Goal: Task Accomplishment & Management: Use online tool/utility

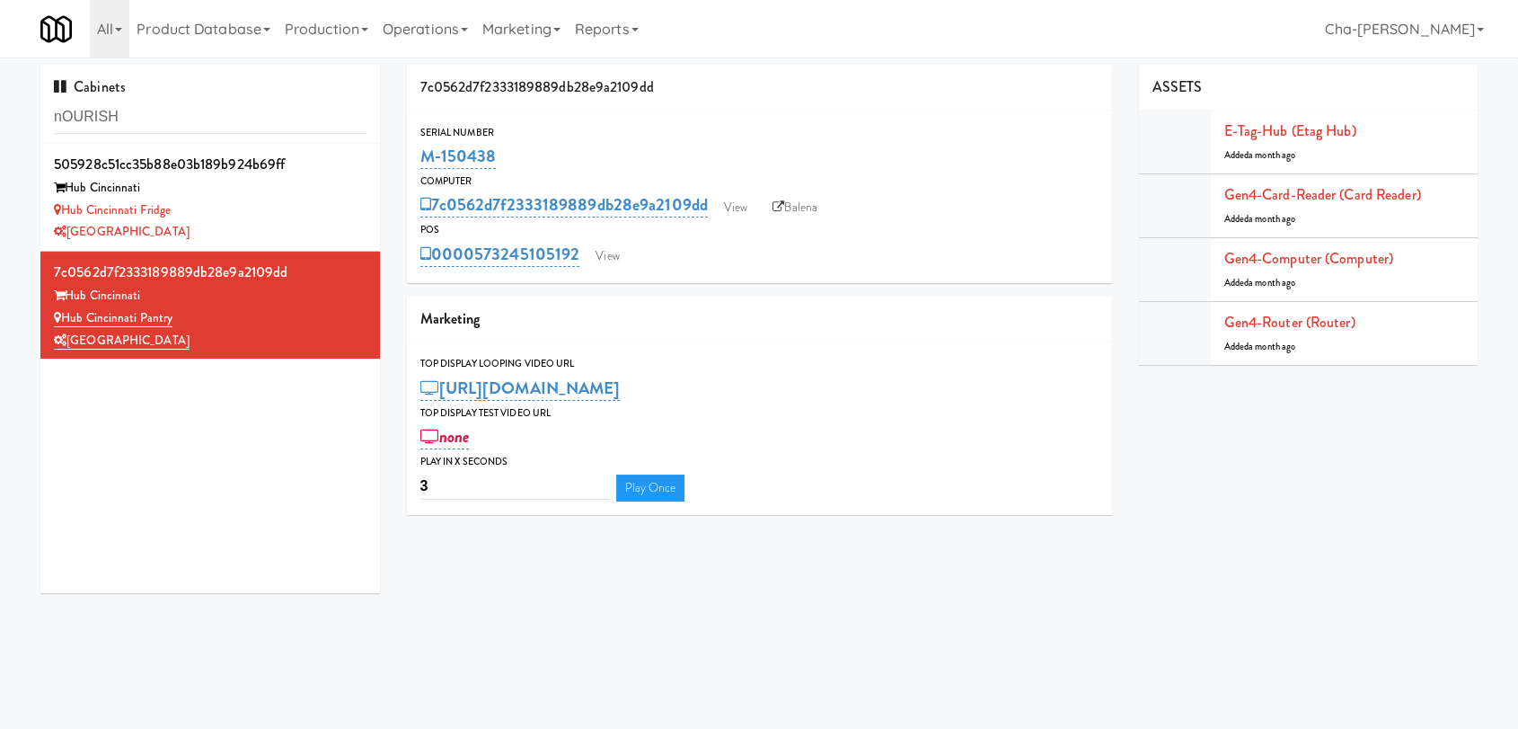
drag, startPoint x: 583, startPoint y: 263, endPoint x: 481, endPoint y: 269, distance: 102.6
click at [481, 269] on div "0000573245105192 View" at bounding box center [759, 254] width 678 height 31
copy link "573245105192"
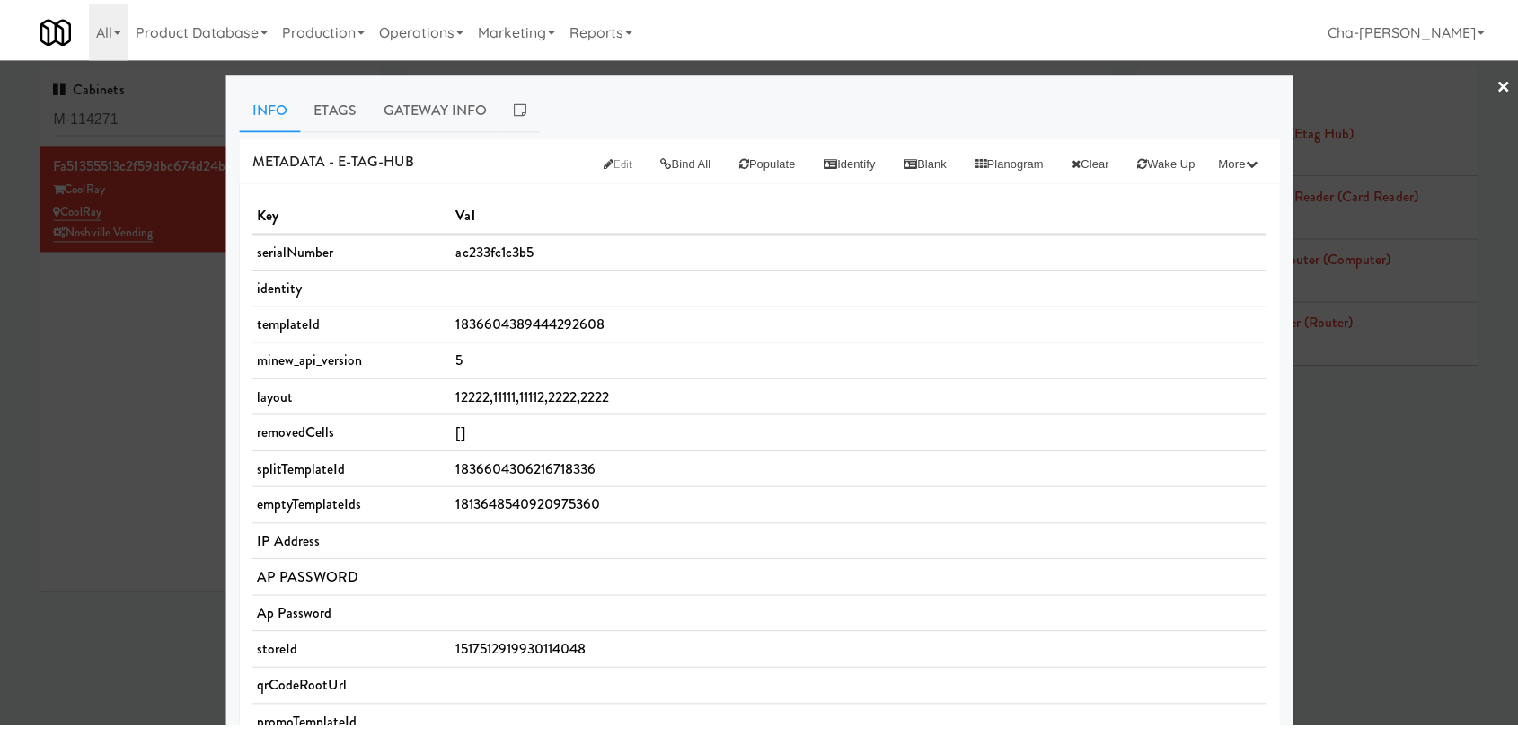
scroll to position [598, 0]
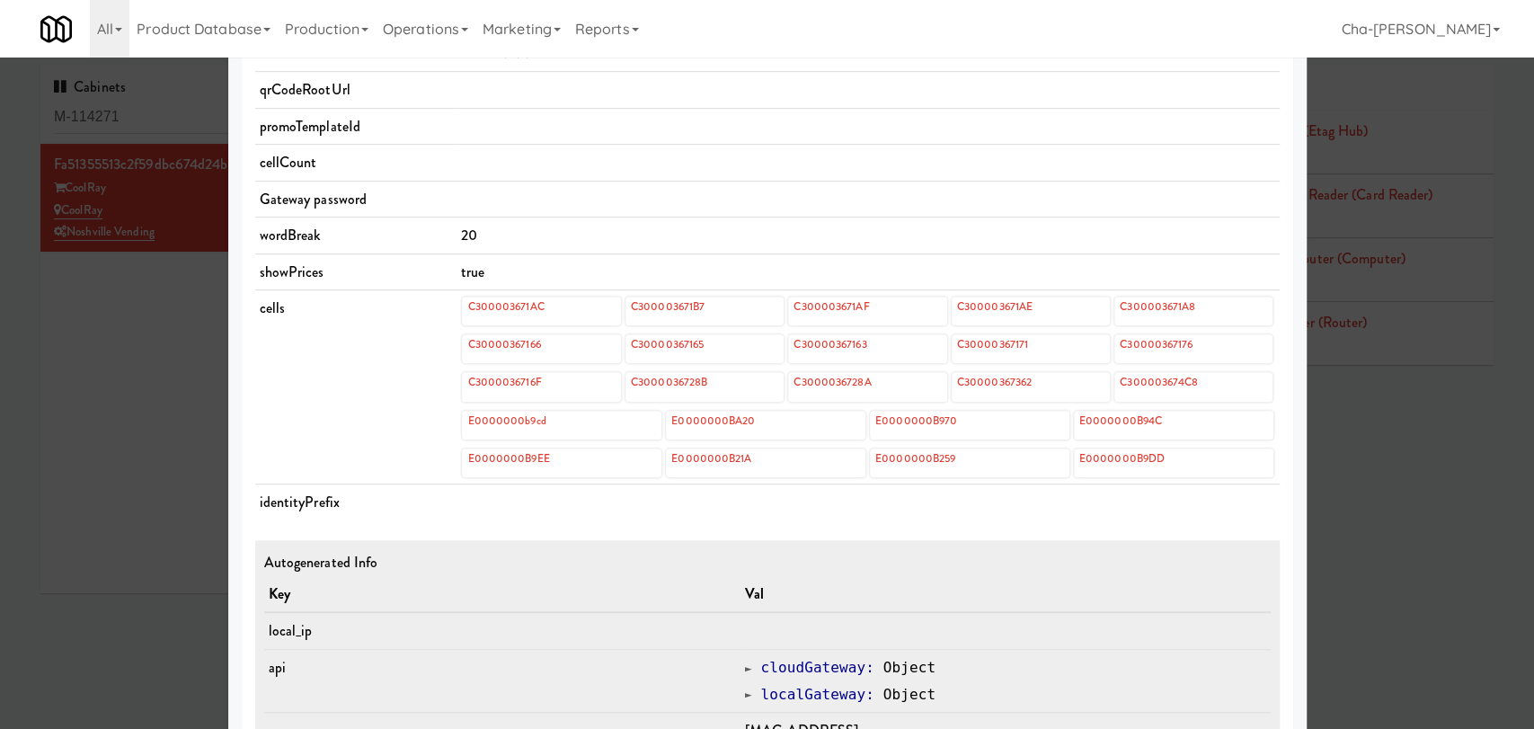
drag, startPoint x: 0, startPoint y: 0, endPoint x: 119, endPoint y: 498, distance: 511.9
click at [119, 498] on div at bounding box center [767, 364] width 1534 height 729
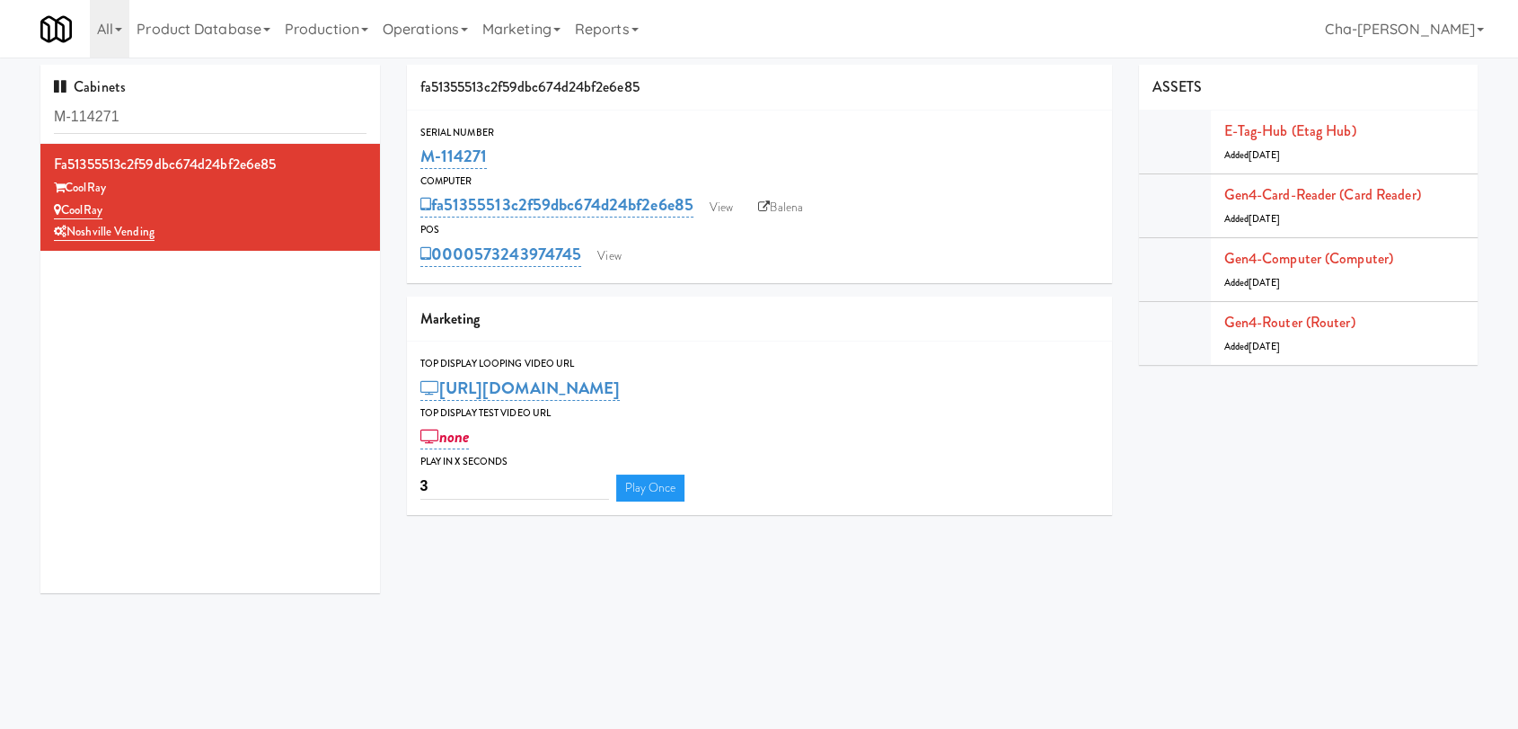
drag, startPoint x: 490, startPoint y: 165, endPoint x: 417, endPoint y: 164, distance: 72.8
click at [417, 164] on div "Serial Number M-114271" at bounding box center [759, 148] width 705 height 49
copy link "M-114271"
click at [788, 204] on link "Balena" at bounding box center [780, 207] width 63 height 27
click at [721, 212] on link "View" at bounding box center [721, 207] width 41 height 27
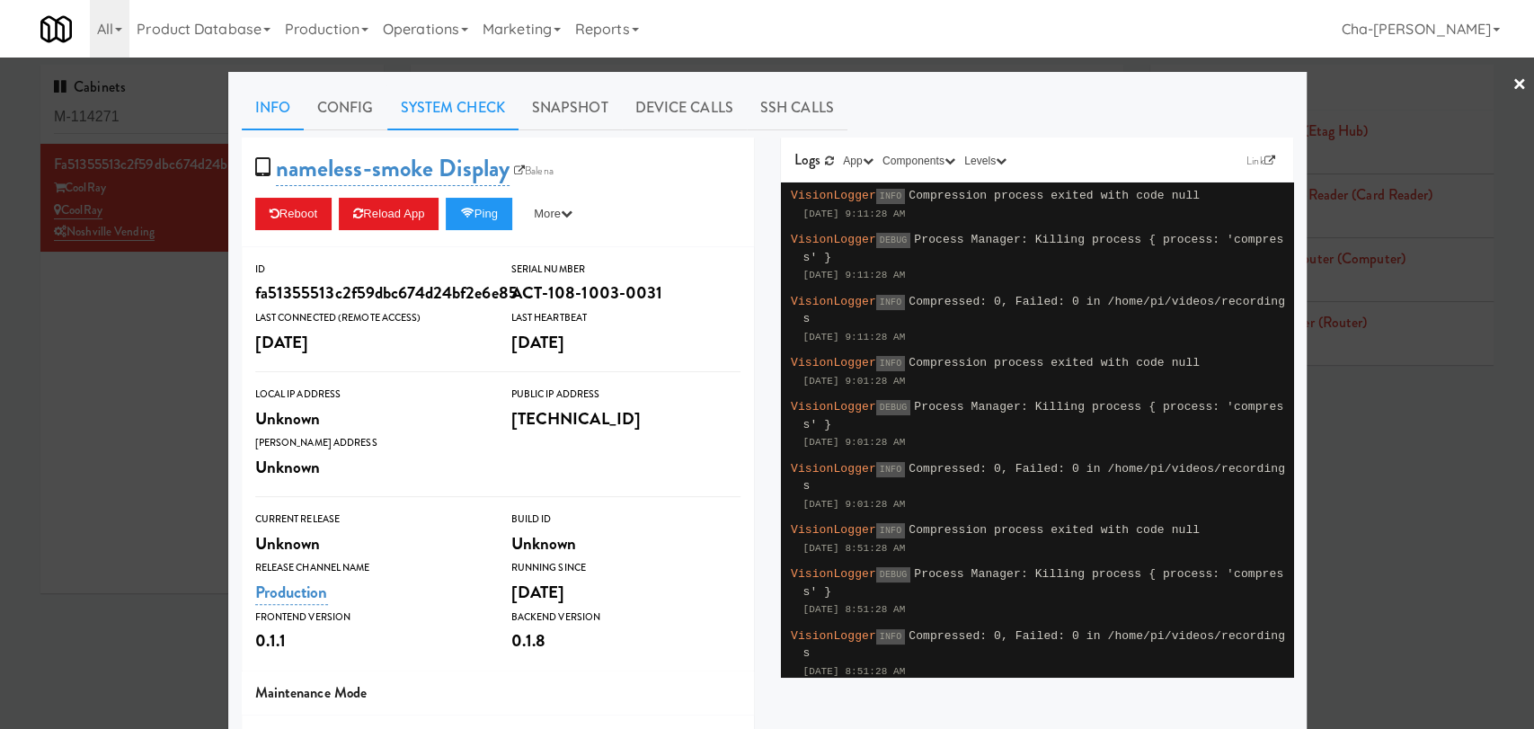
click at [456, 105] on link "System Check" at bounding box center [452, 107] width 131 height 45
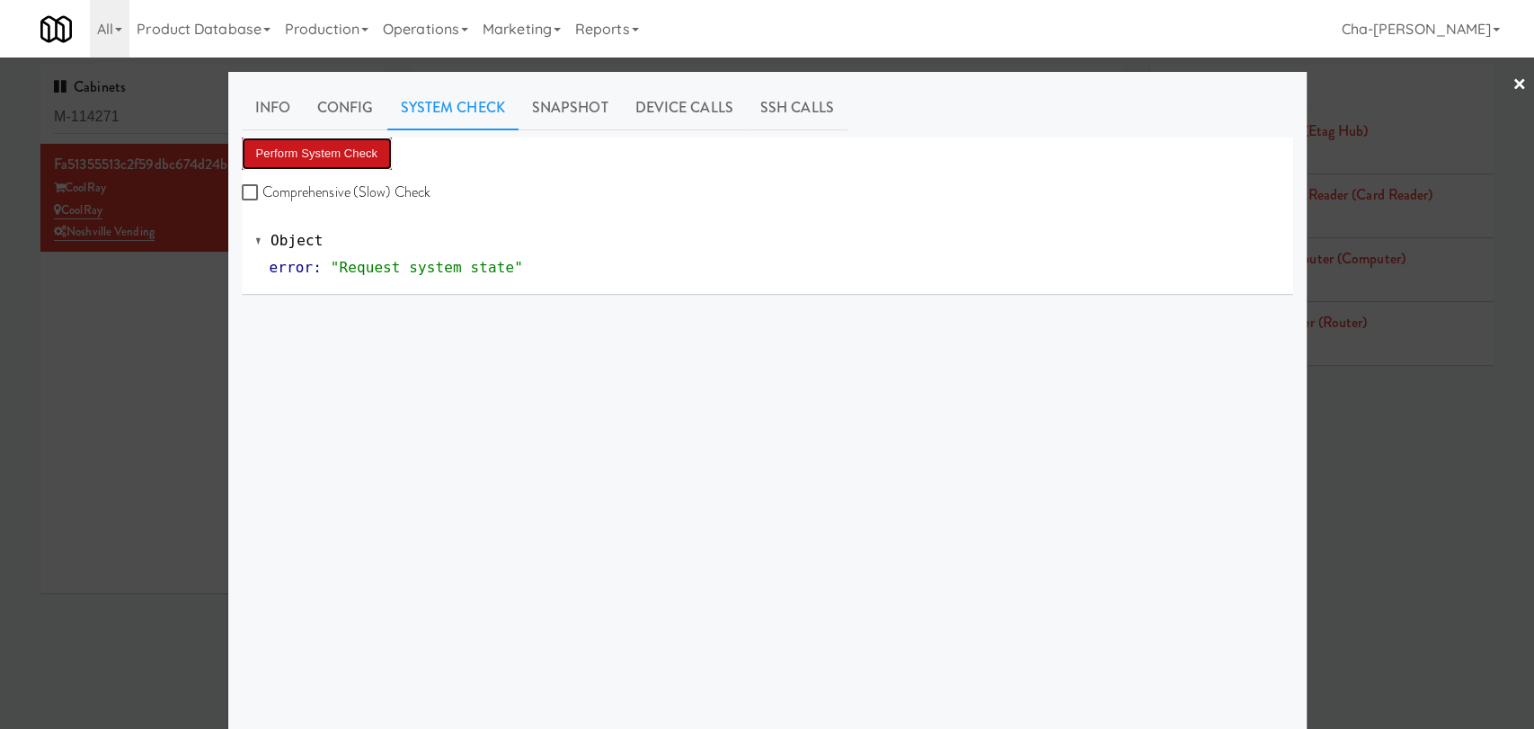
click at [280, 163] on button "Perform System Check" at bounding box center [317, 153] width 151 height 32
click at [207, 294] on div at bounding box center [767, 364] width 1534 height 729
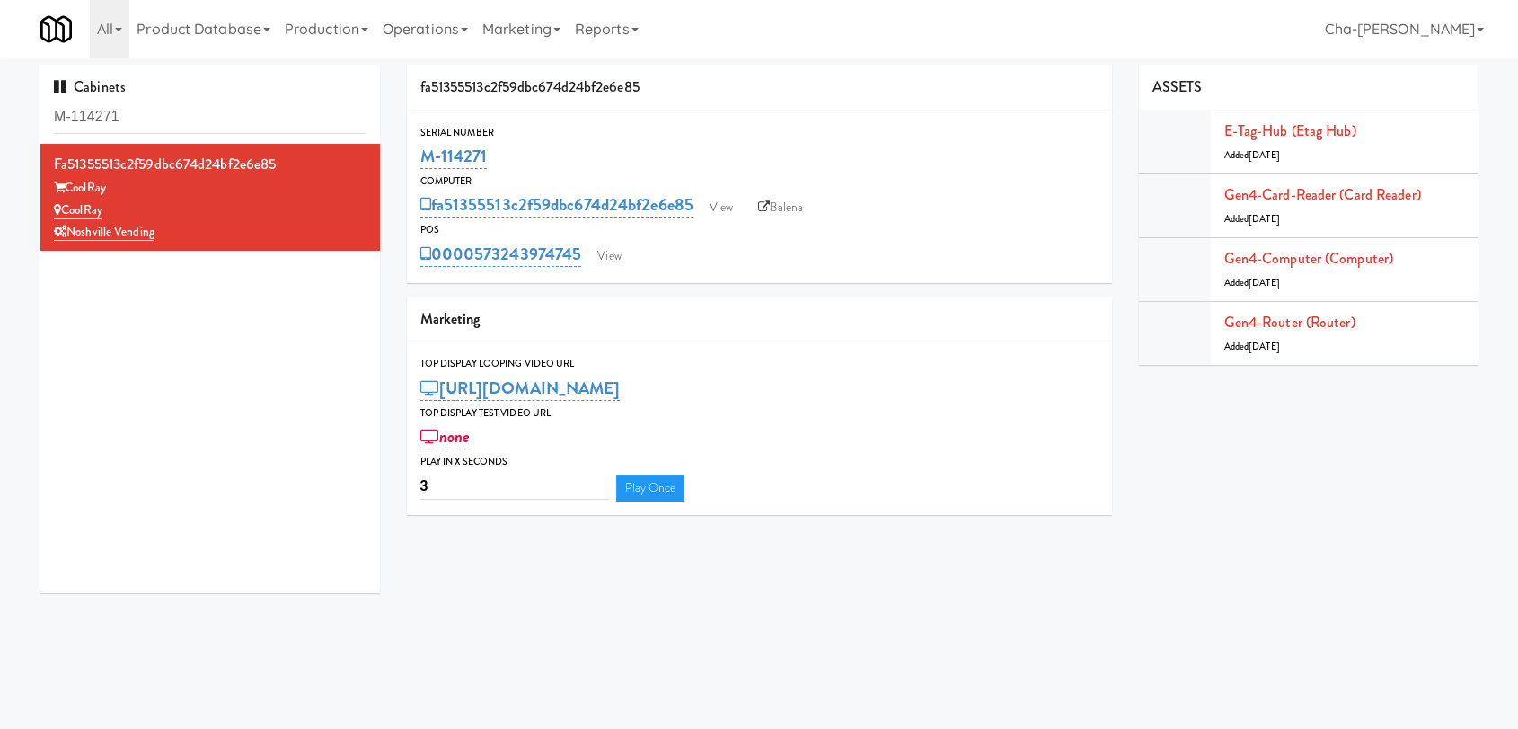
drag, startPoint x: 498, startPoint y: 163, endPoint x: 418, endPoint y: 161, distance: 80.0
click at [418, 161] on div "Serial Number M-114271" at bounding box center [759, 148] width 705 height 49
copy link "M-114271"
click at [720, 211] on link "View" at bounding box center [721, 207] width 41 height 27
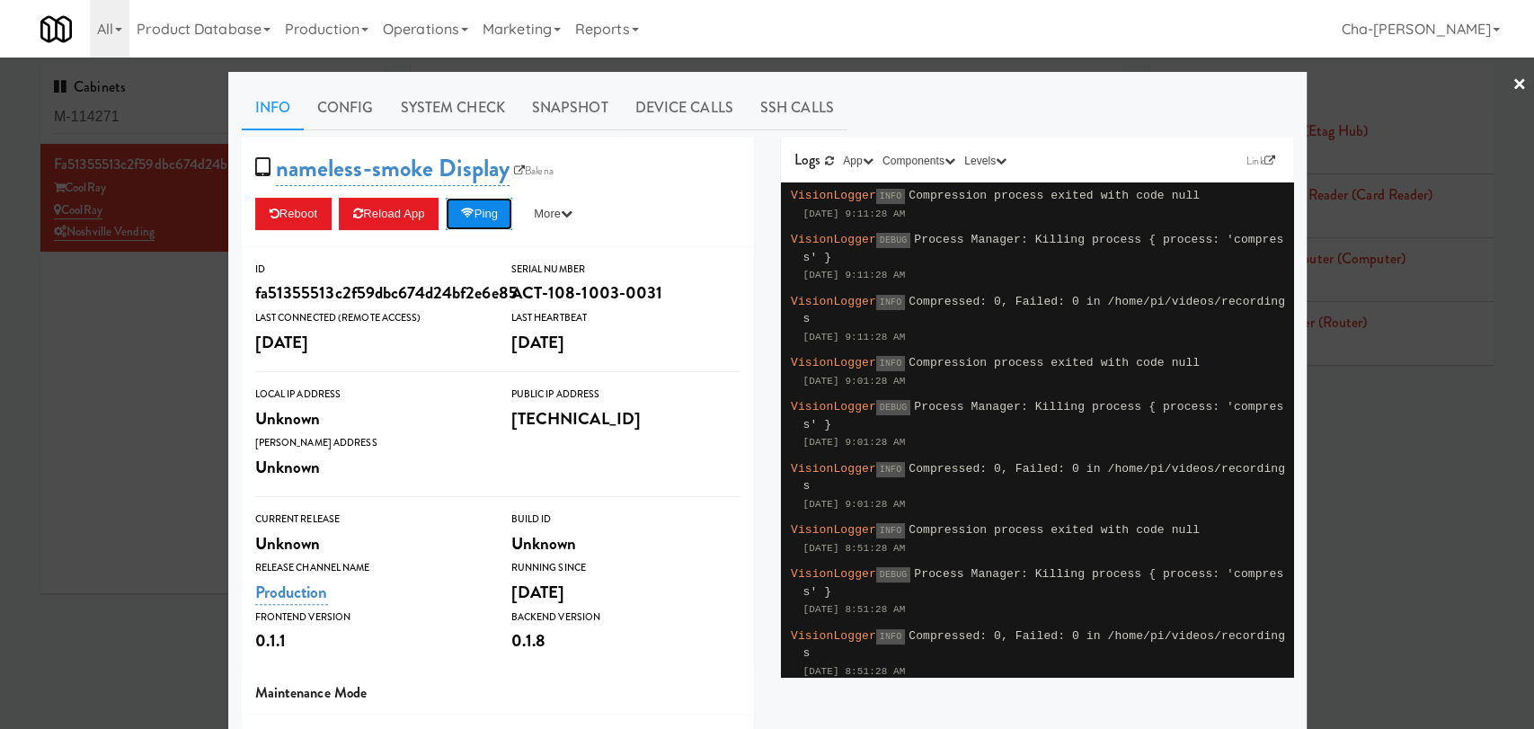
click at [480, 217] on button "Ping" at bounding box center [479, 214] width 66 height 32
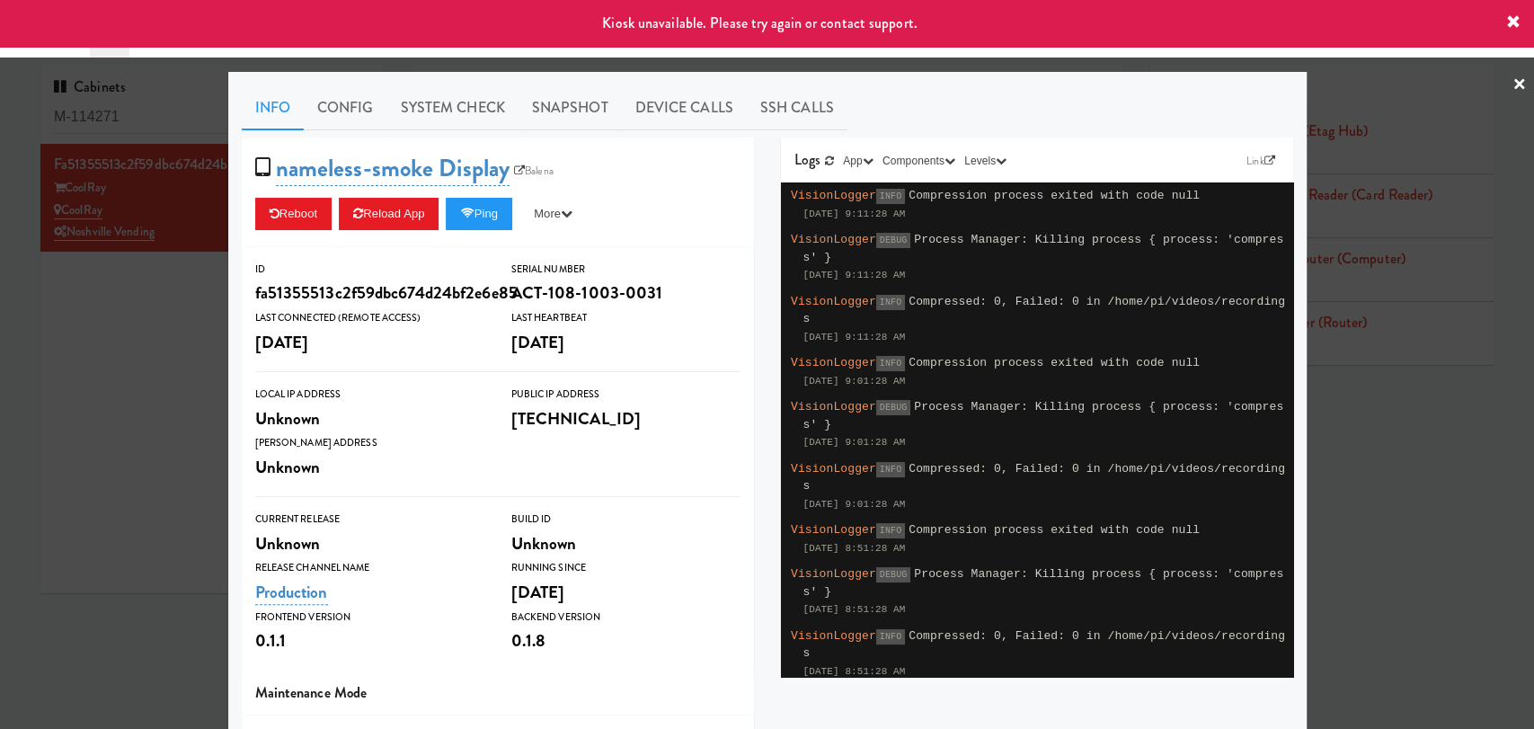
click at [55, 478] on div at bounding box center [767, 364] width 1534 height 729
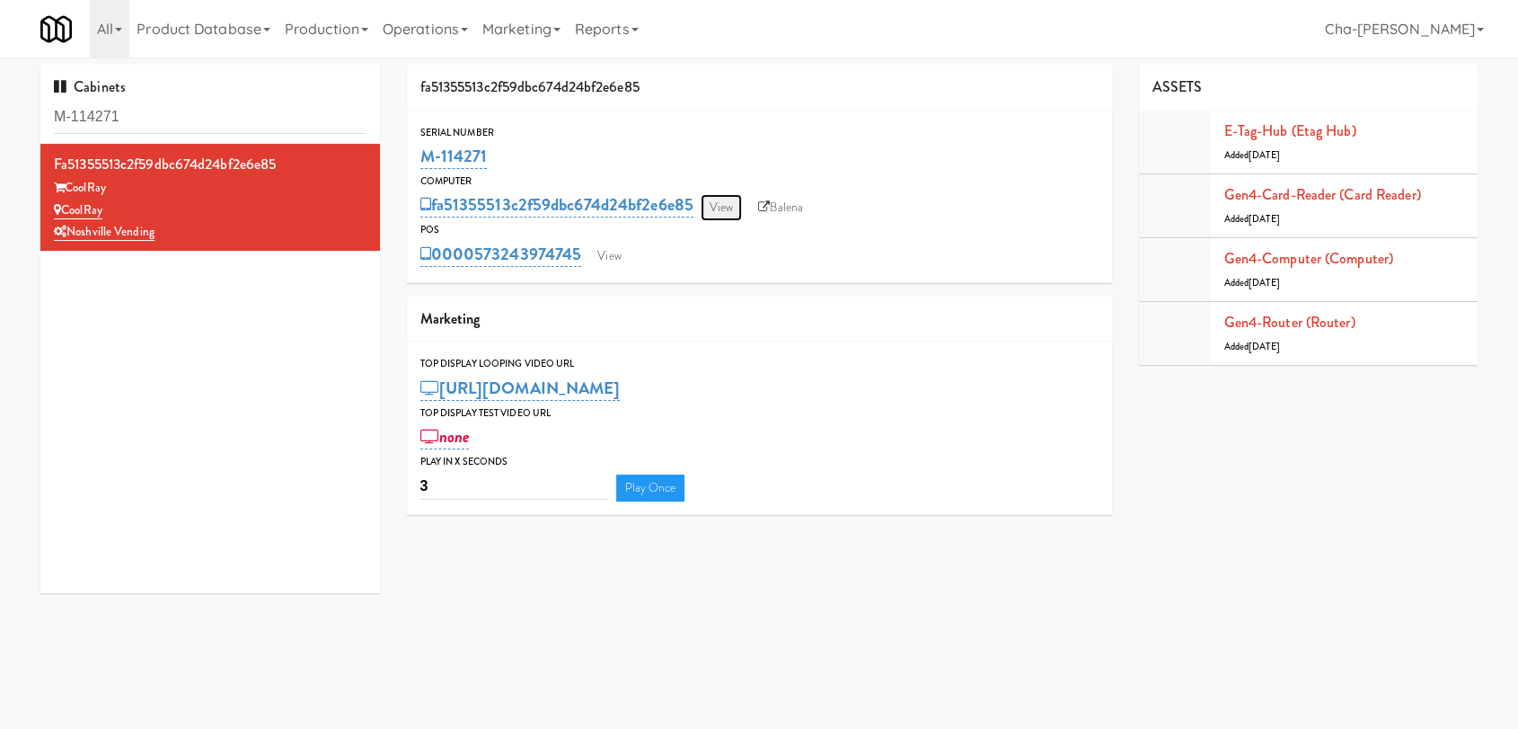
click at [720, 217] on link "View" at bounding box center [721, 207] width 41 height 27
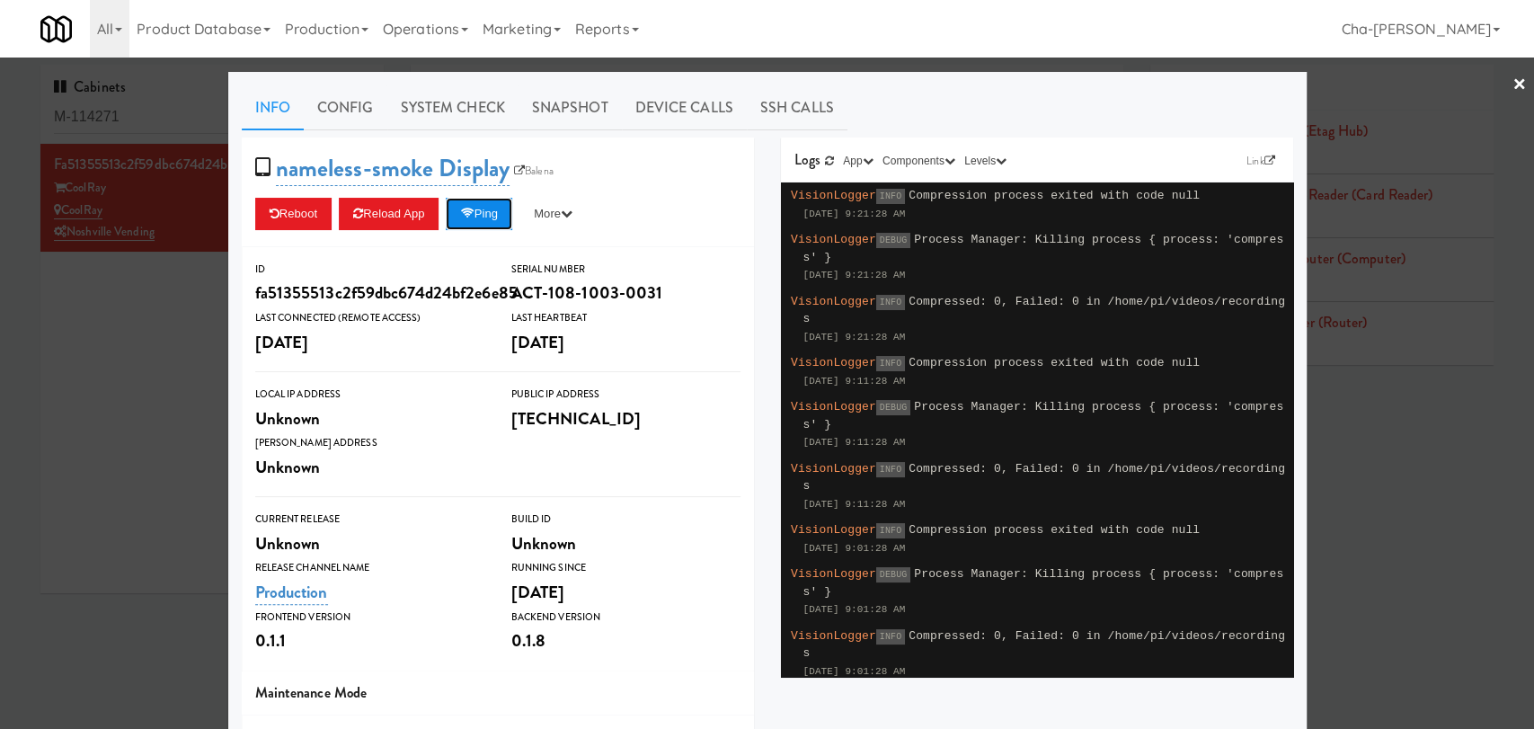
click at [460, 214] on icon at bounding box center [466, 214] width 13 height 12
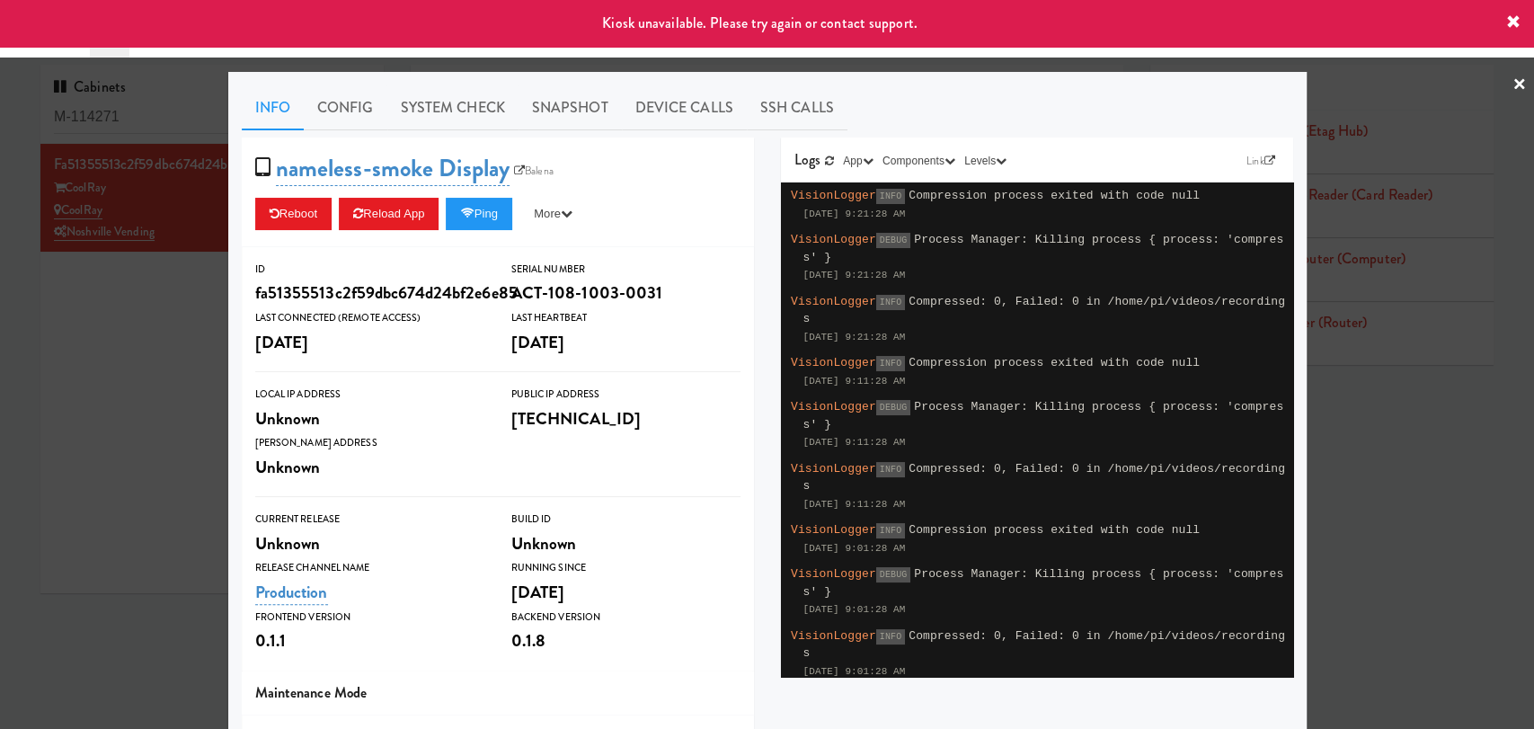
click at [25, 361] on div at bounding box center [767, 364] width 1534 height 729
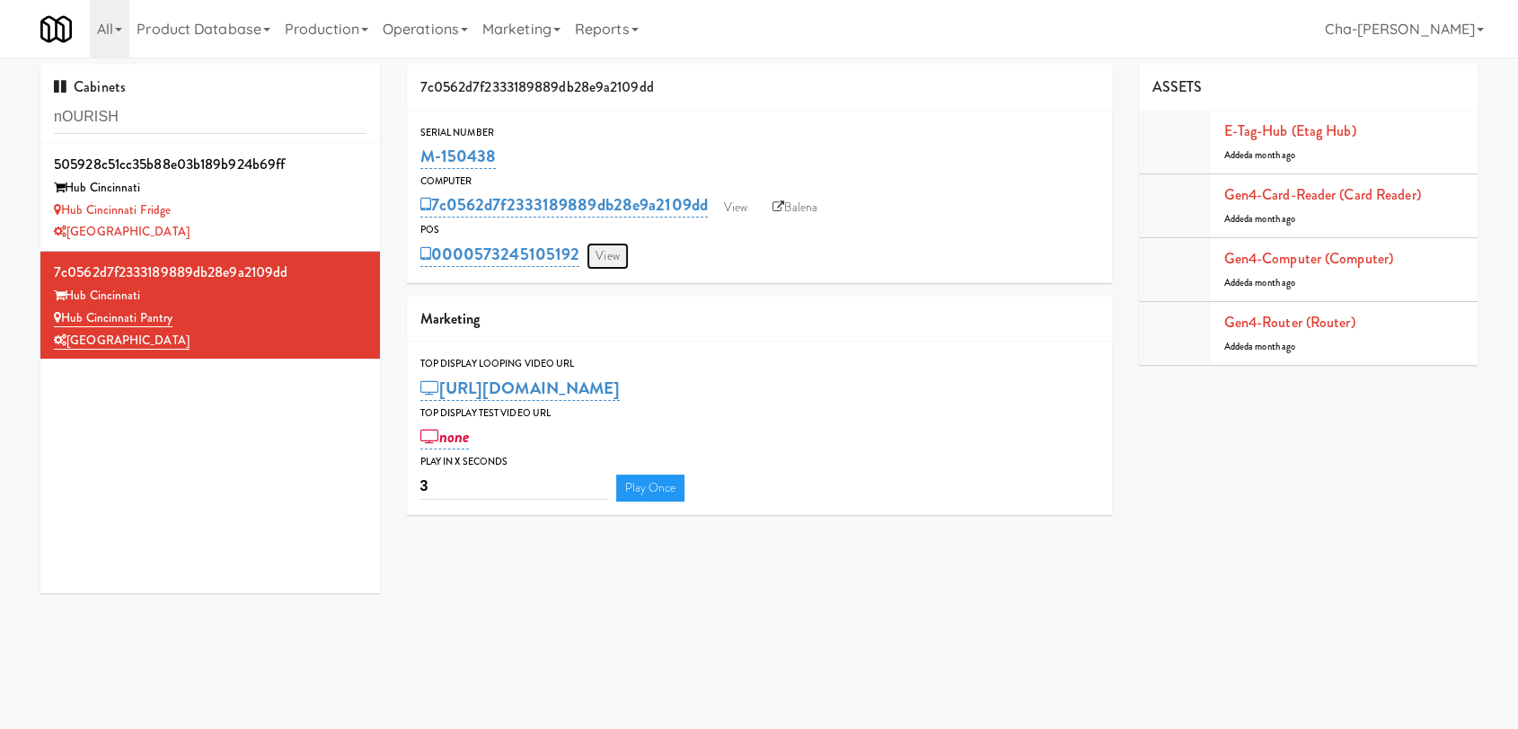
click at [604, 261] on link "View" at bounding box center [607, 256] width 41 height 27
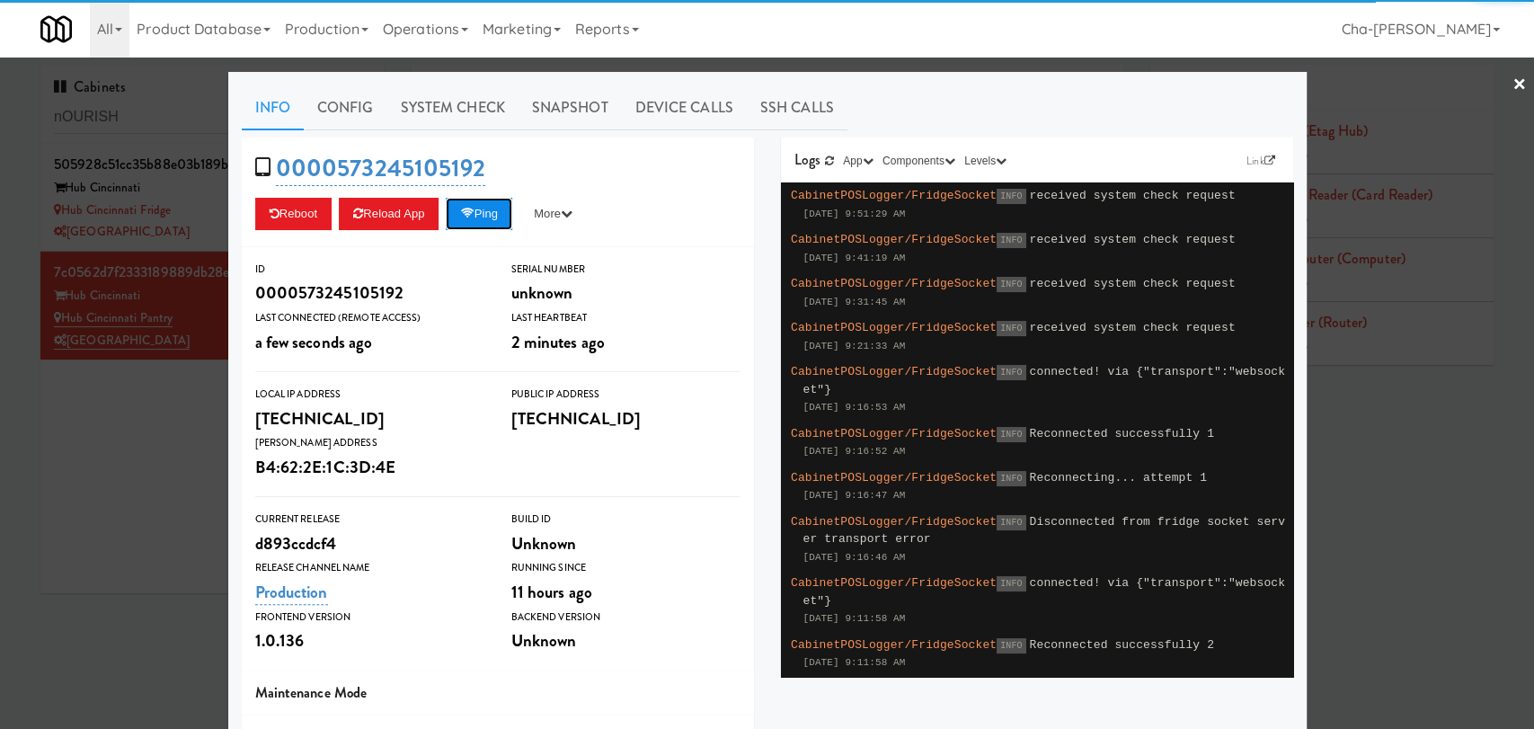
click at [467, 217] on icon at bounding box center [466, 214] width 13 height 12
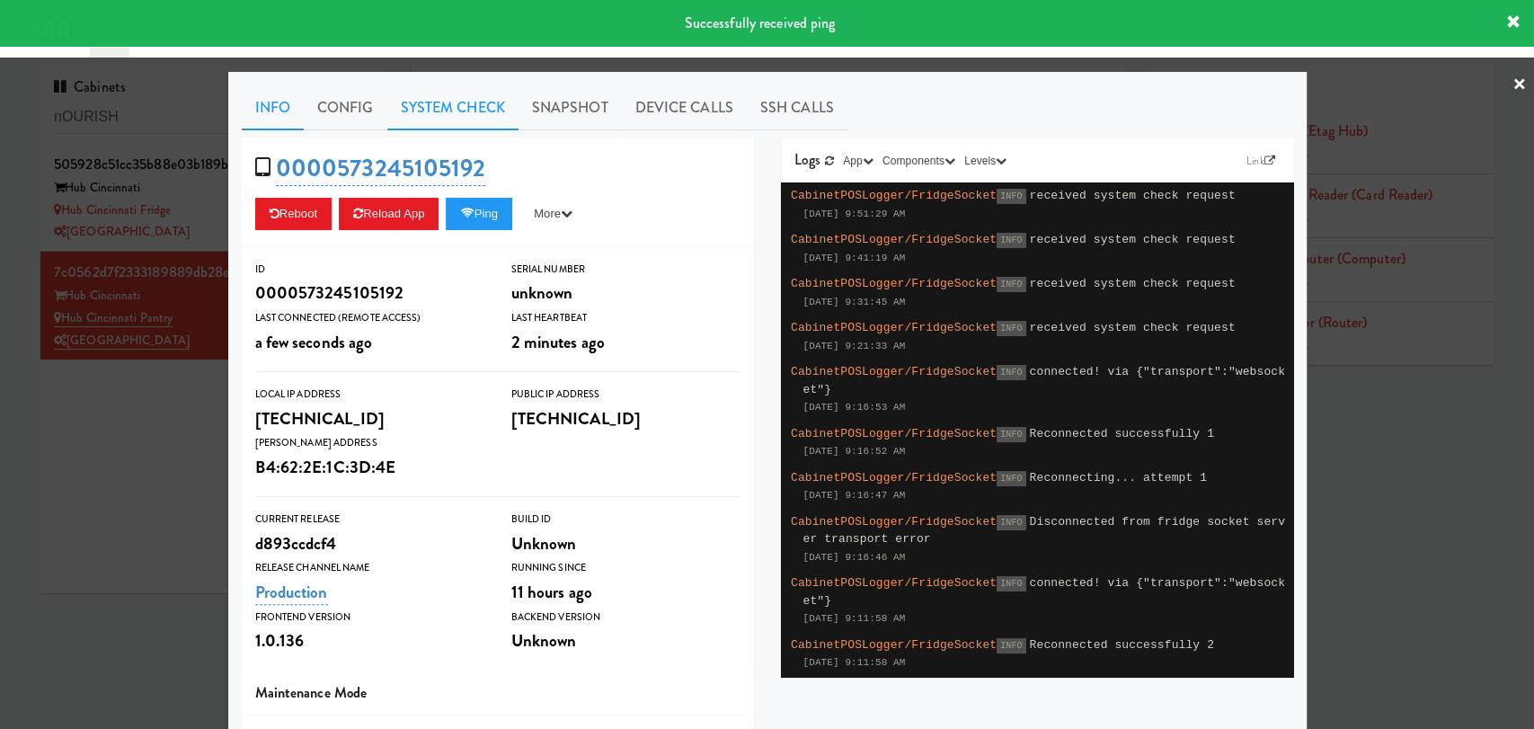
click at [458, 106] on link "System Check" at bounding box center [452, 107] width 131 height 45
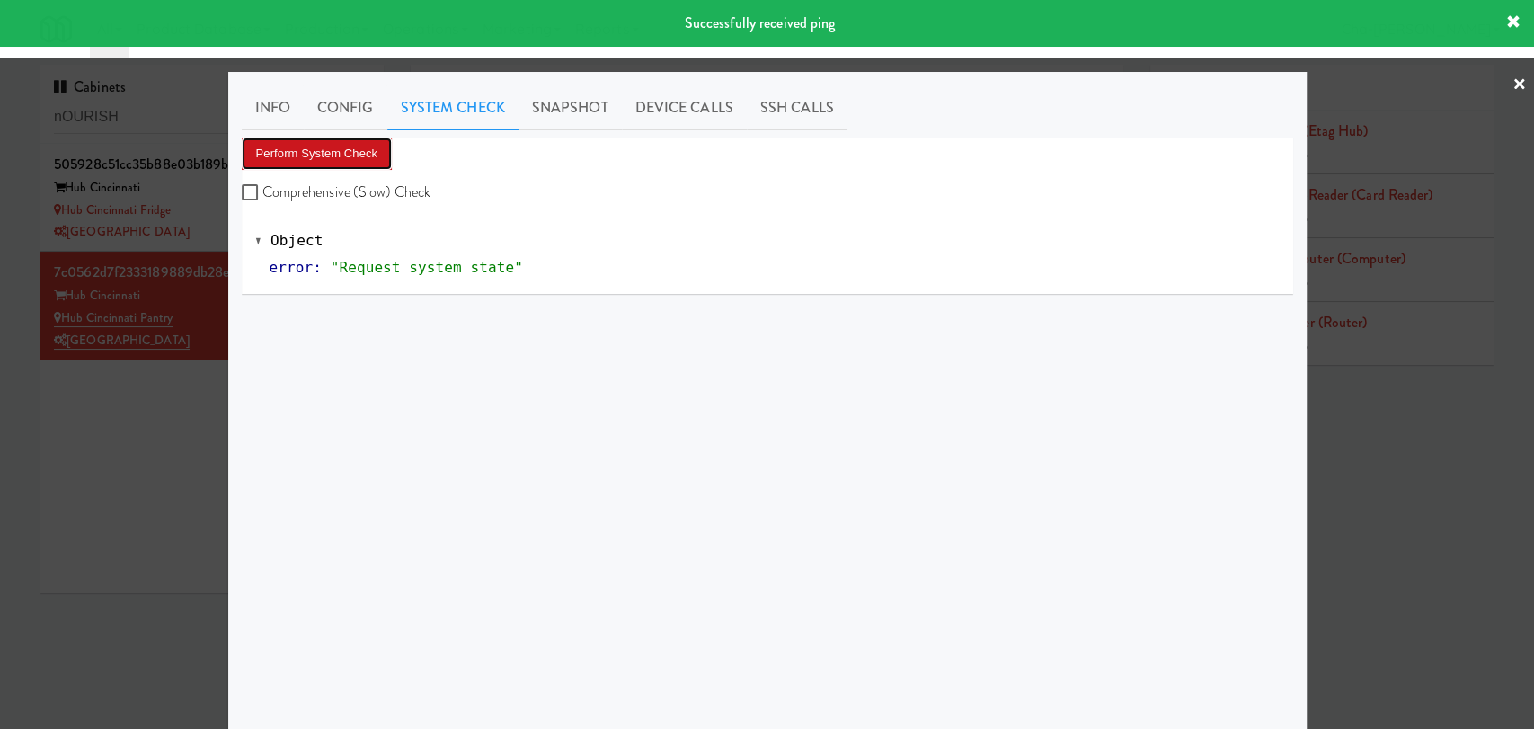
click at [340, 151] on button "Perform System Check" at bounding box center [317, 153] width 151 height 32
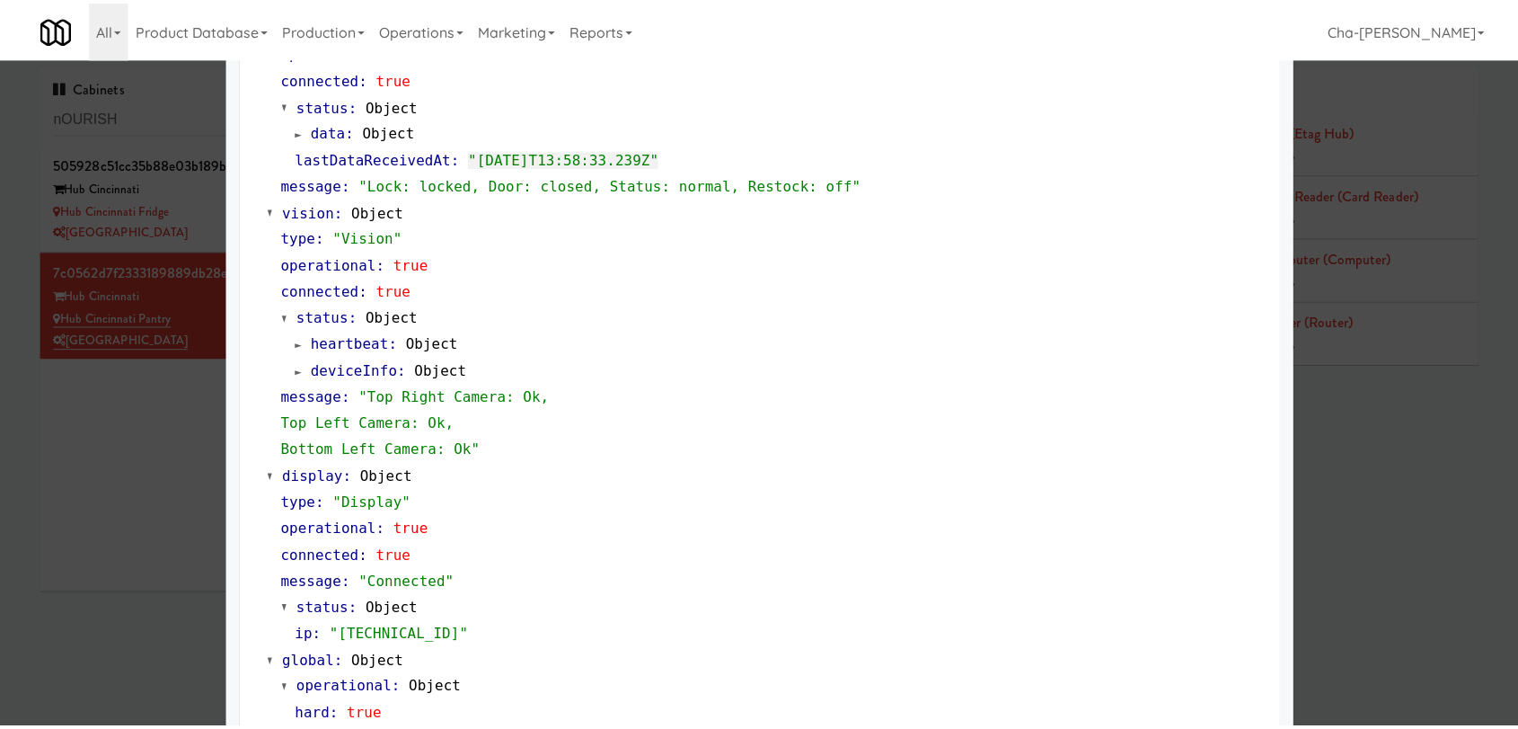
scroll to position [667, 0]
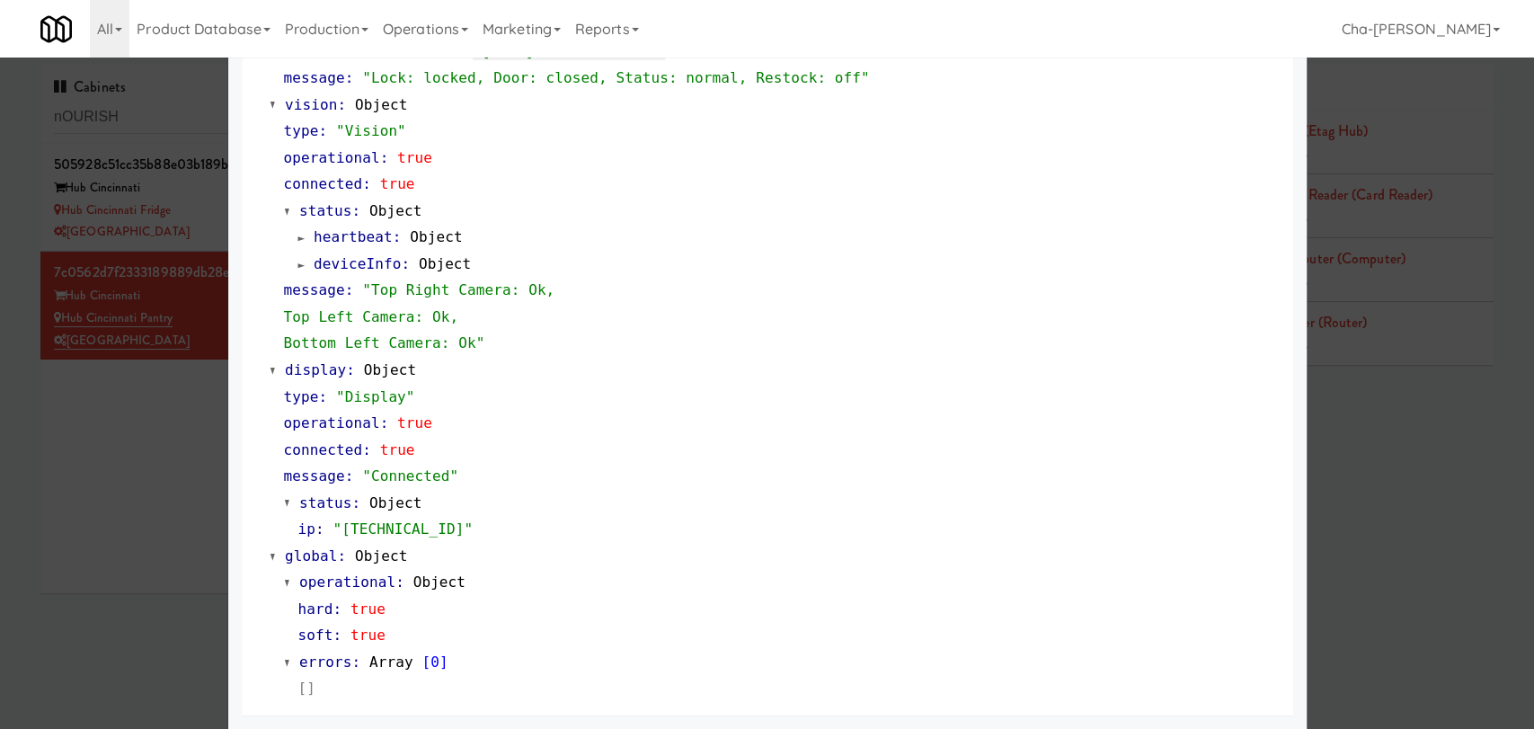
click at [203, 491] on div at bounding box center [767, 364] width 1534 height 729
